Goal: Task Accomplishment & Management: Use online tool/utility

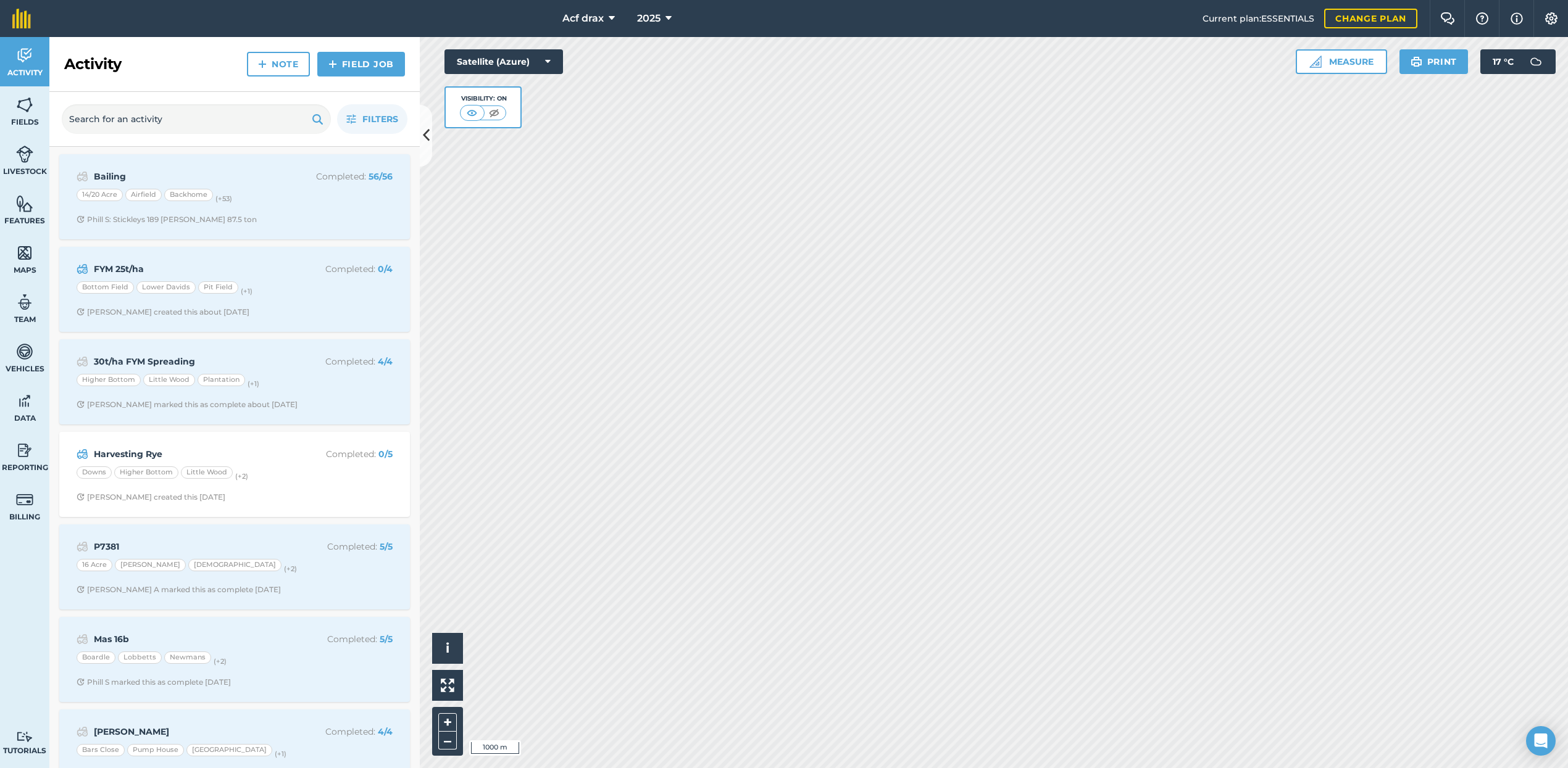
click at [611, 16] on icon at bounding box center [612, 19] width 7 height 15
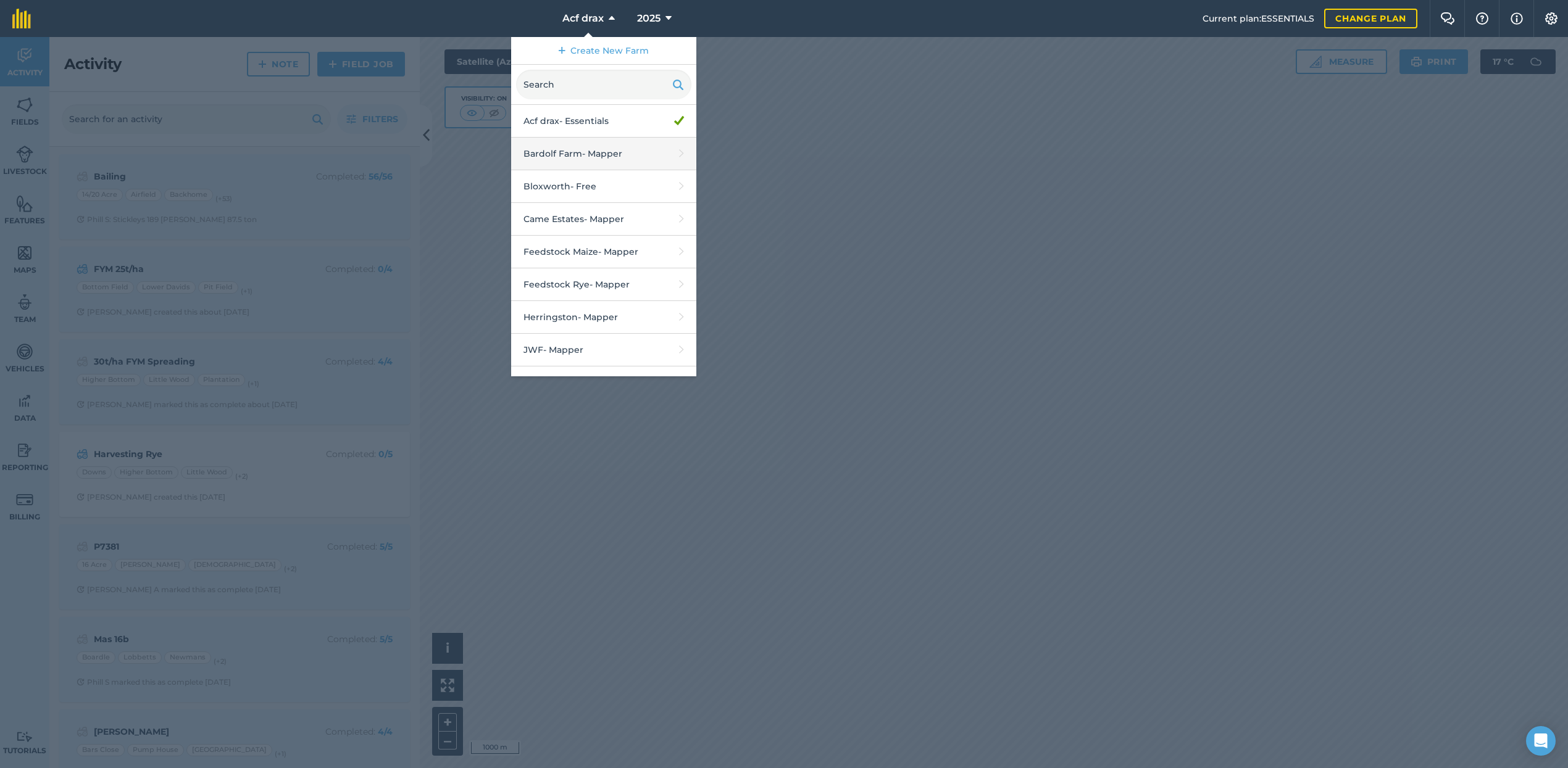
click at [579, 157] on link "Bardolf Farm - Mapper" at bounding box center [603, 154] width 185 height 33
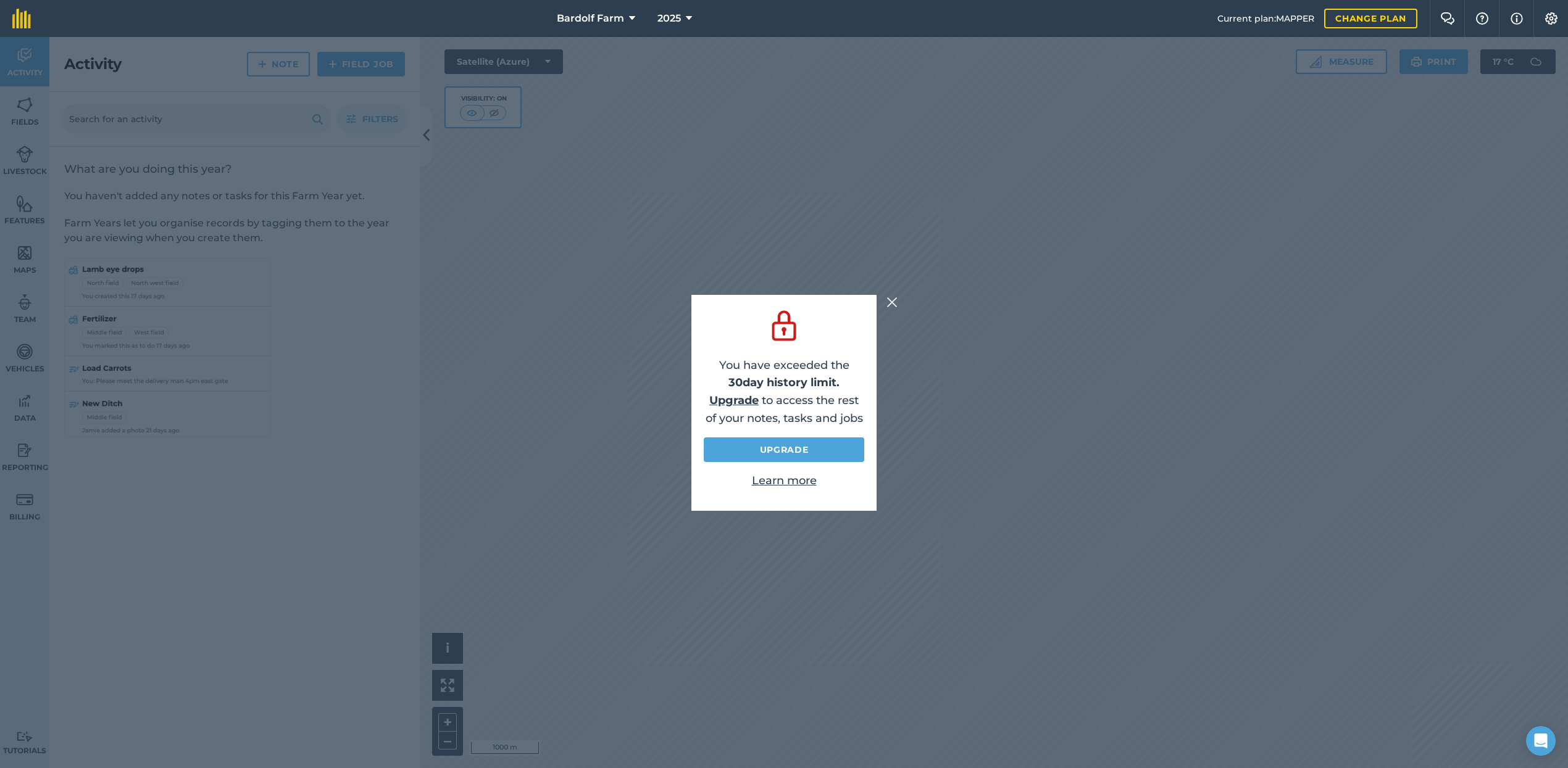
click at [889, 306] on img at bounding box center [892, 302] width 11 height 15
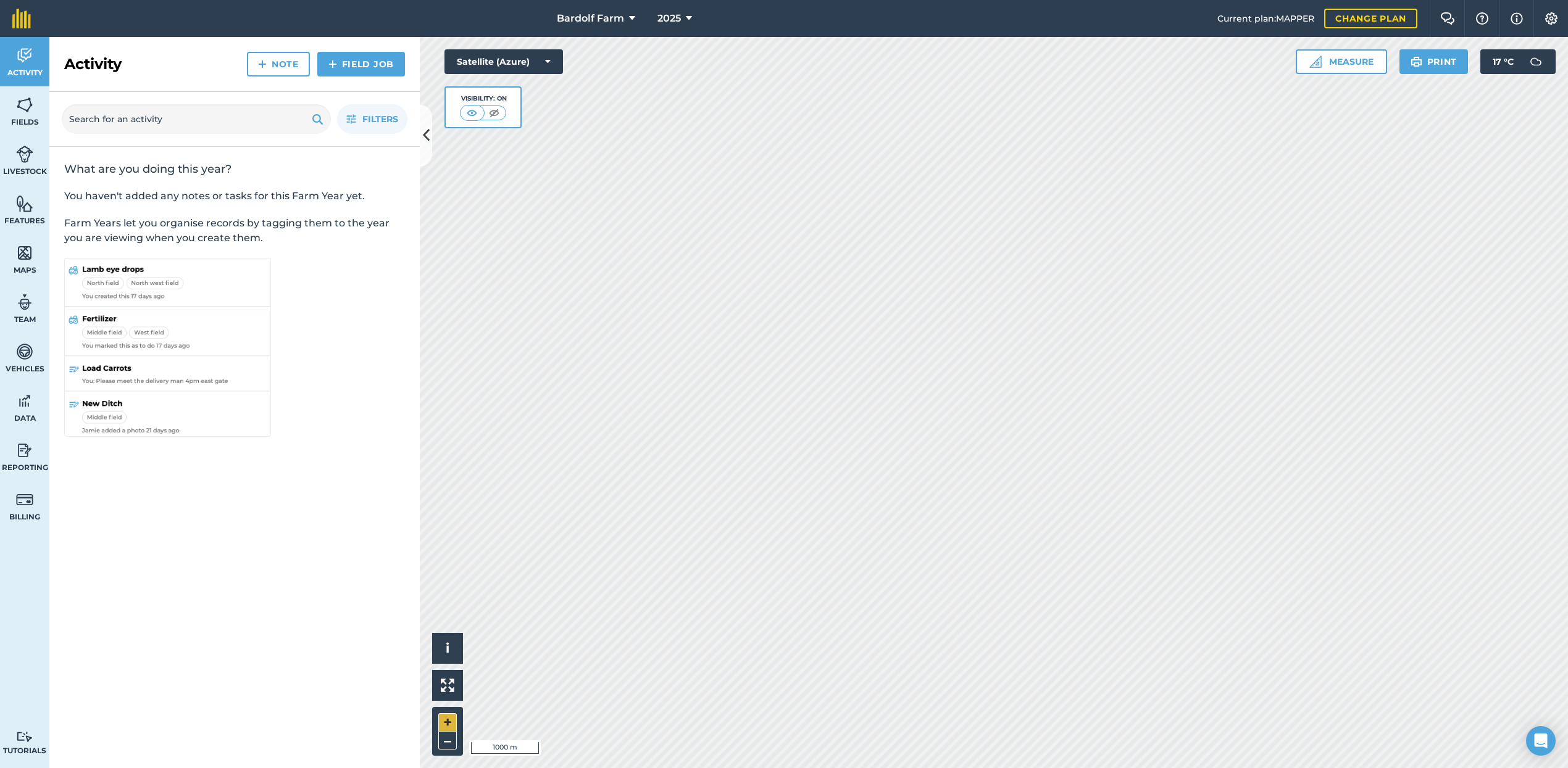
click at [447, 725] on button "+" at bounding box center [447, 722] width 19 height 19
click at [444, 720] on button "+" at bounding box center [447, 722] width 19 height 19
click at [441, 743] on button "–" at bounding box center [447, 741] width 19 height 18
click at [445, 721] on button "+" at bounding box center [447, 722] width 19 height 19
